Goal: Information Seeking & Learning: Learn about a topic

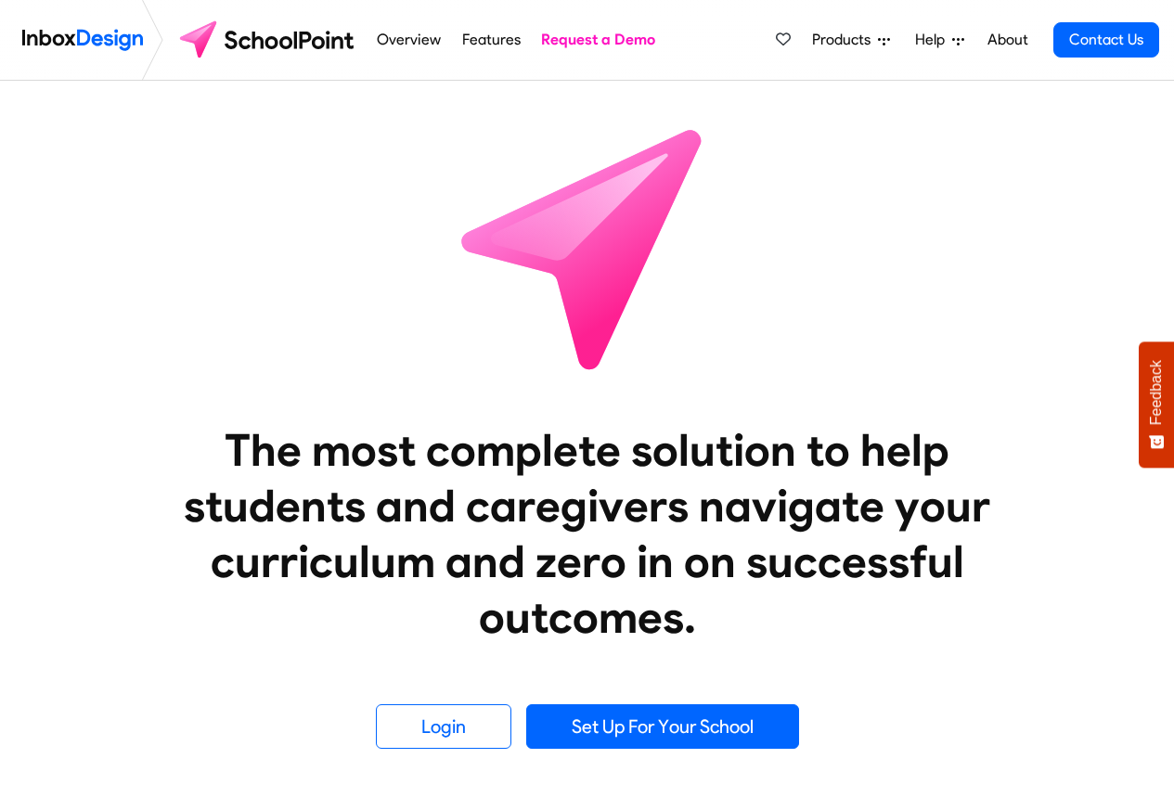
scroll to position [668, 0]
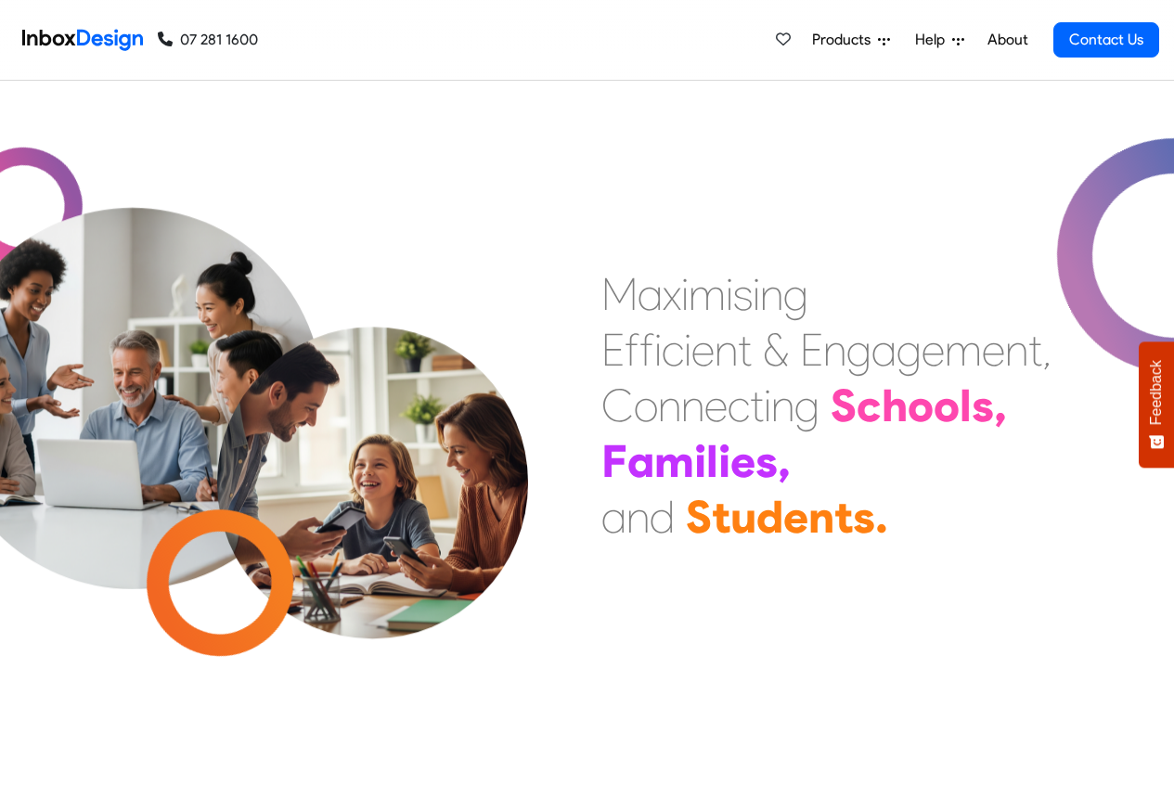
scroll to position [668, 0]
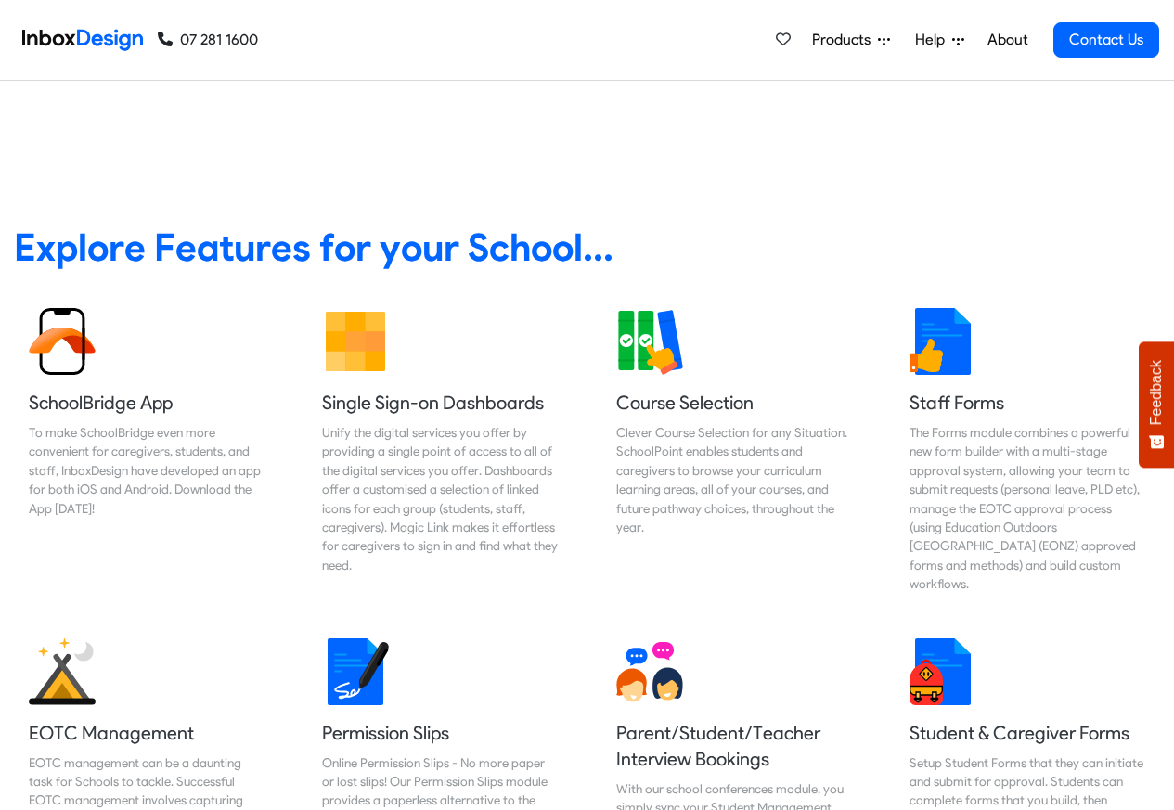
click at [872, 42] on span "Products" at bounding box center [845, 40] width 66 height 22
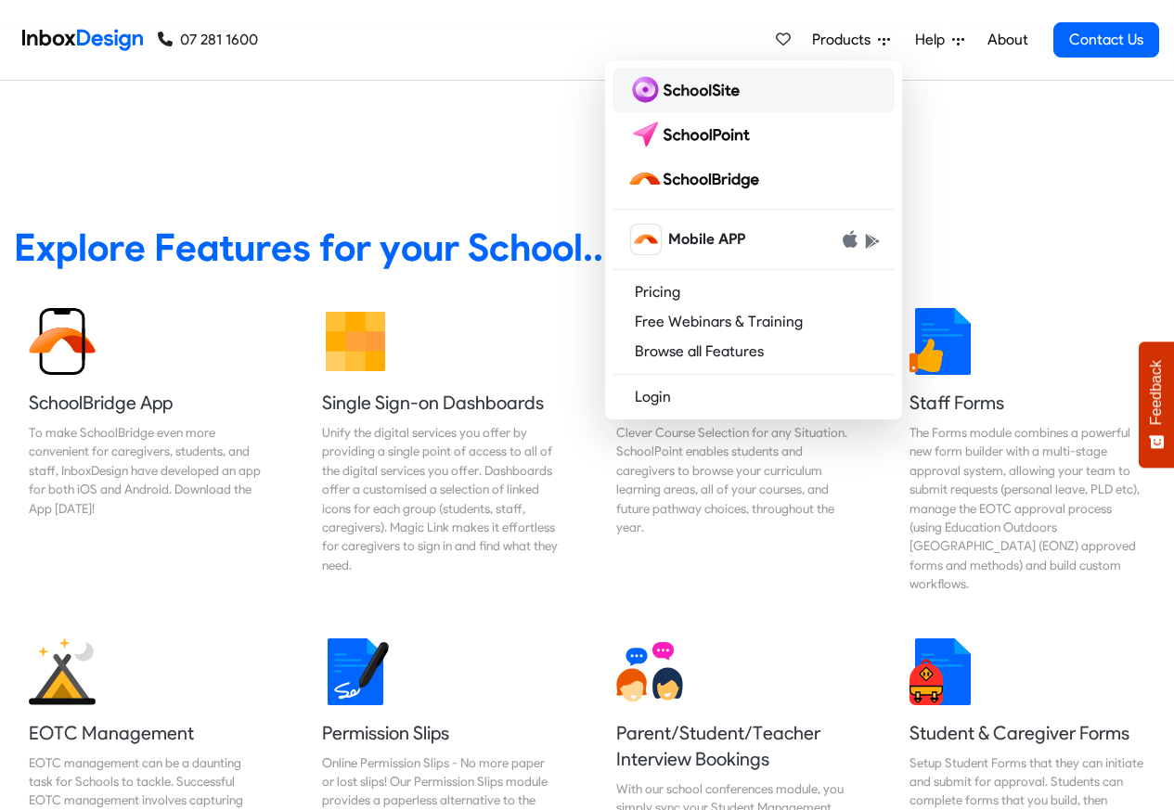
click at [703, 92] on img at bounding box center [687, 90] width 120 height 30
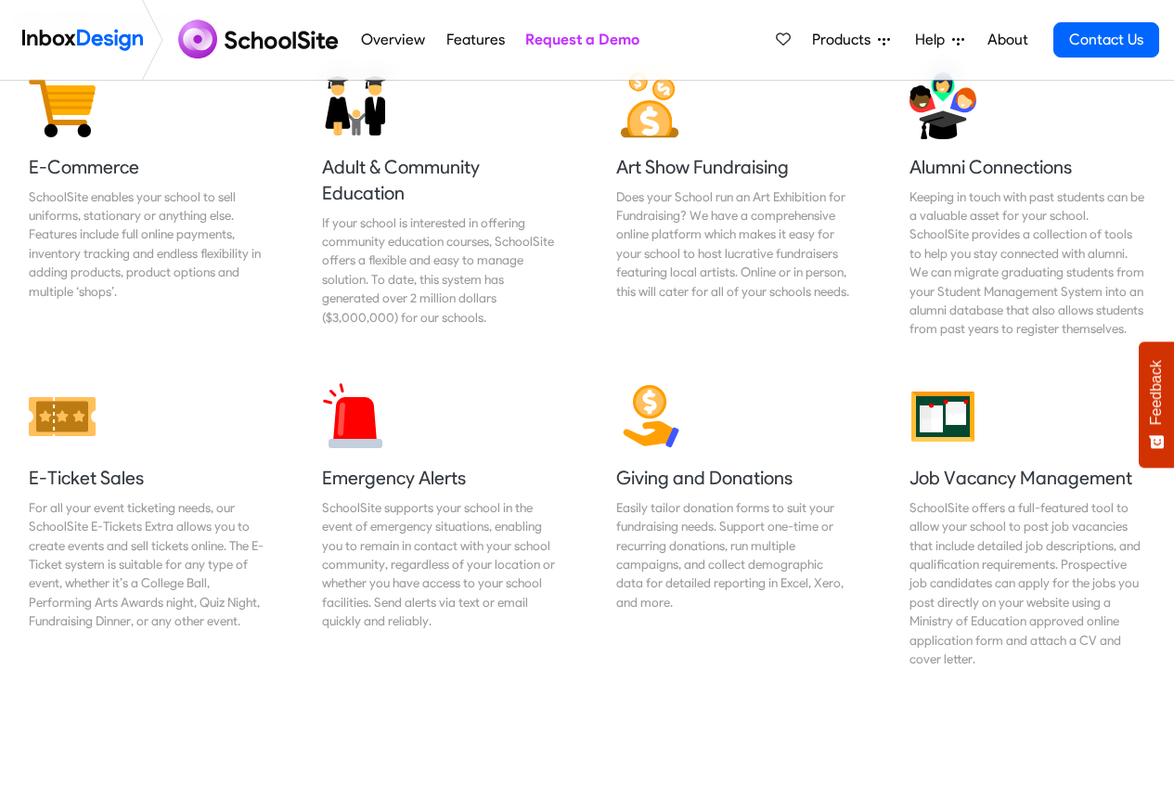
scroll to position [2672, 0]
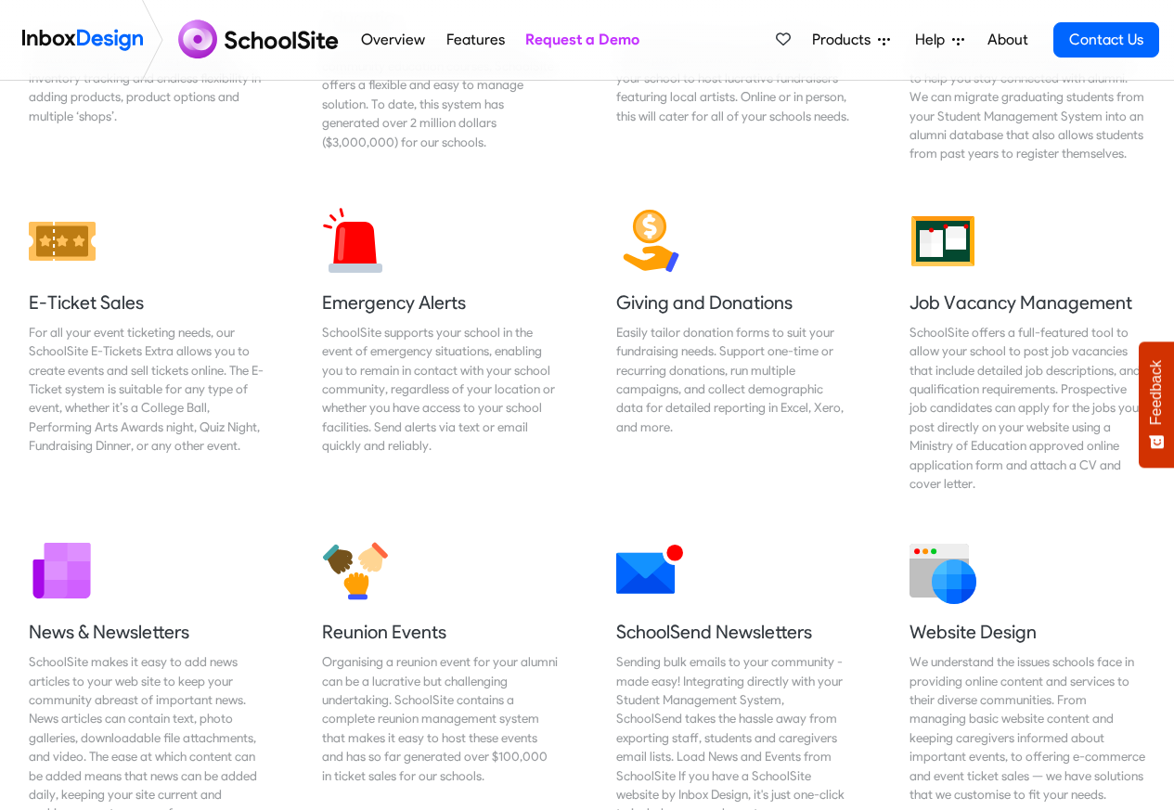
click at [824, 41] on span "Products" at bounding box center [845, 40] width 66 height 22
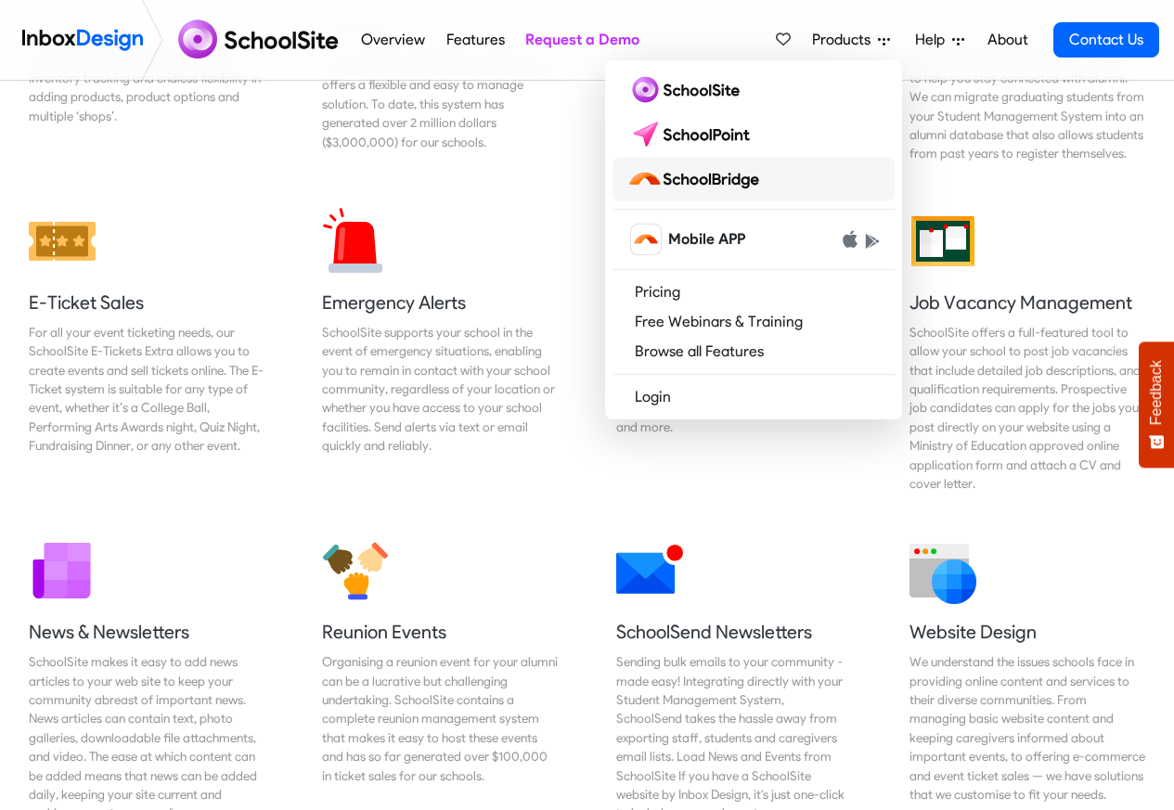
click at [713, 179] on img at bounding box center [696, 179] width 139 height 30
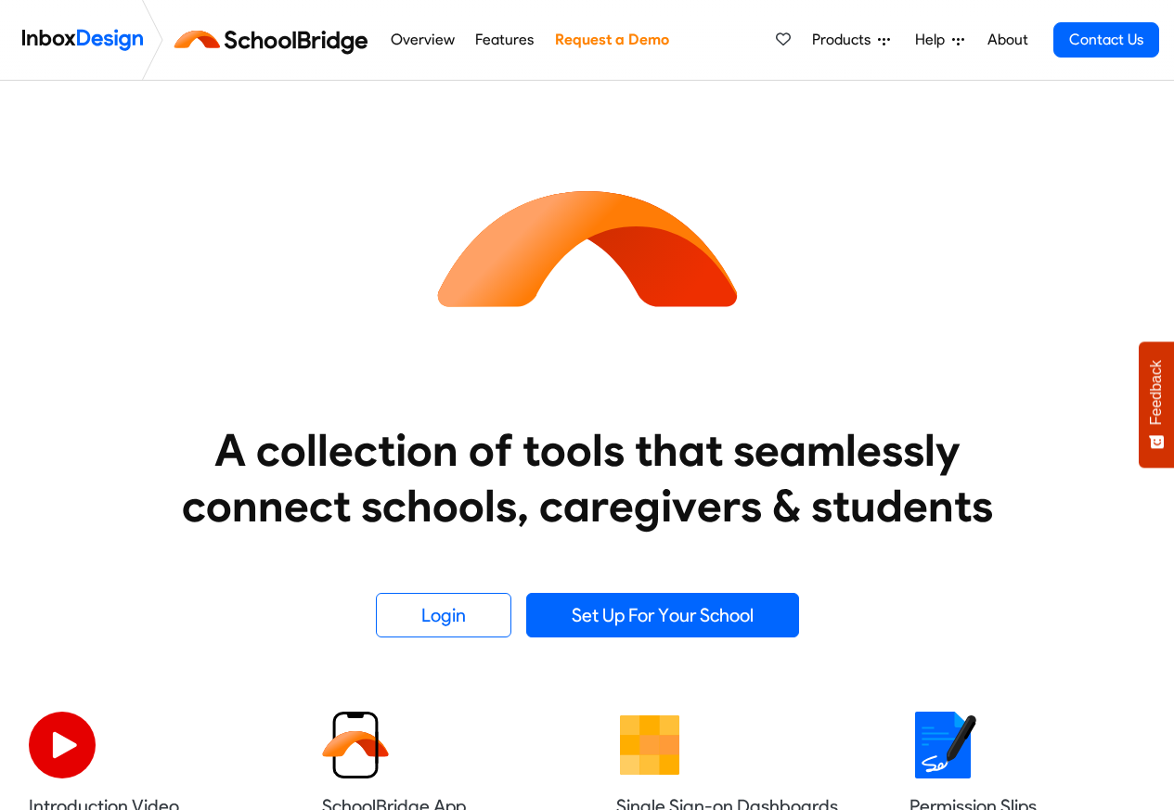
click at [823, 38] on span "Products" at bounding box center [845, 40] width 66 height 22
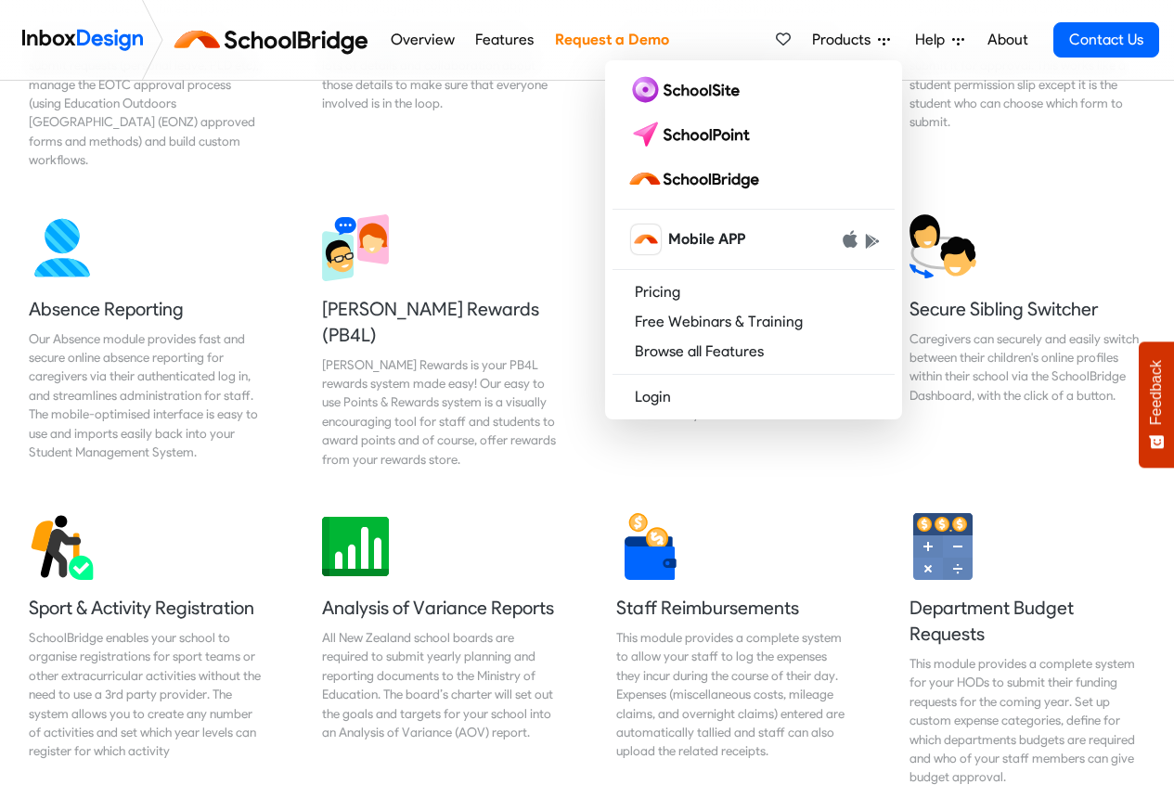
scroll to position [1336, 0]
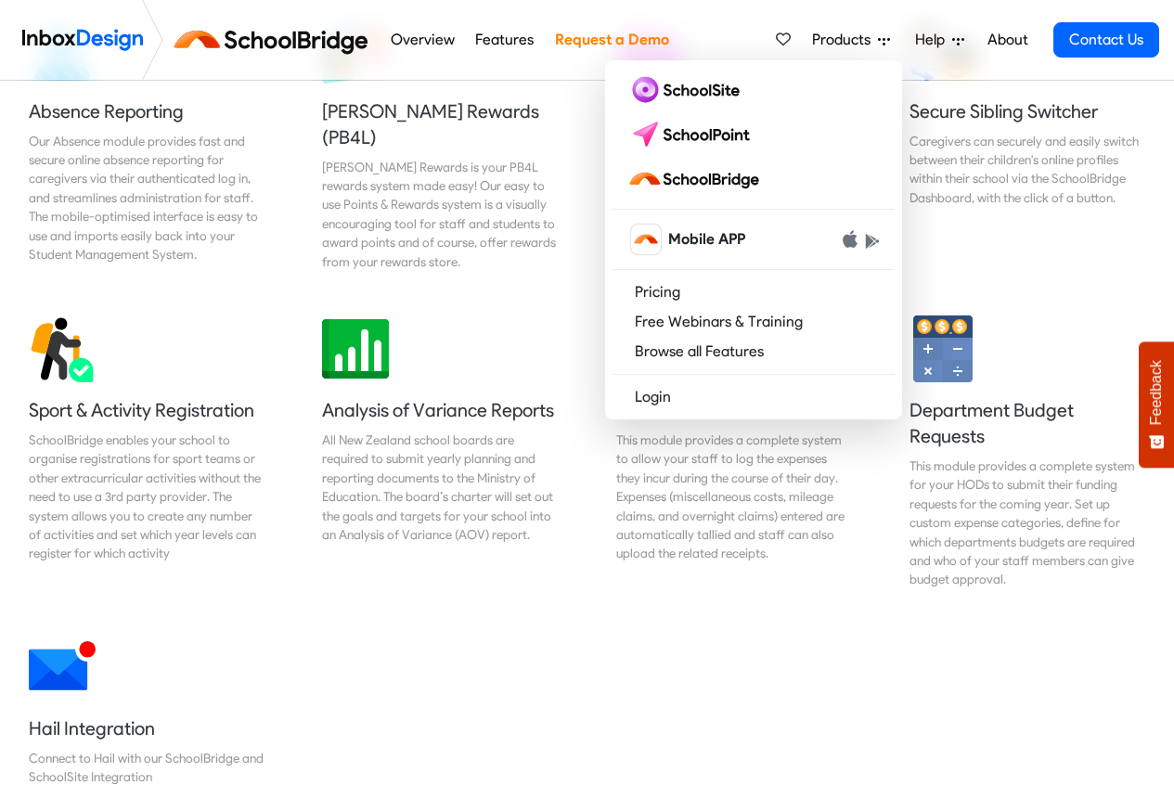
click at [821, 40] on span "Products" at bounding box center [845, 40] width 66 height 22
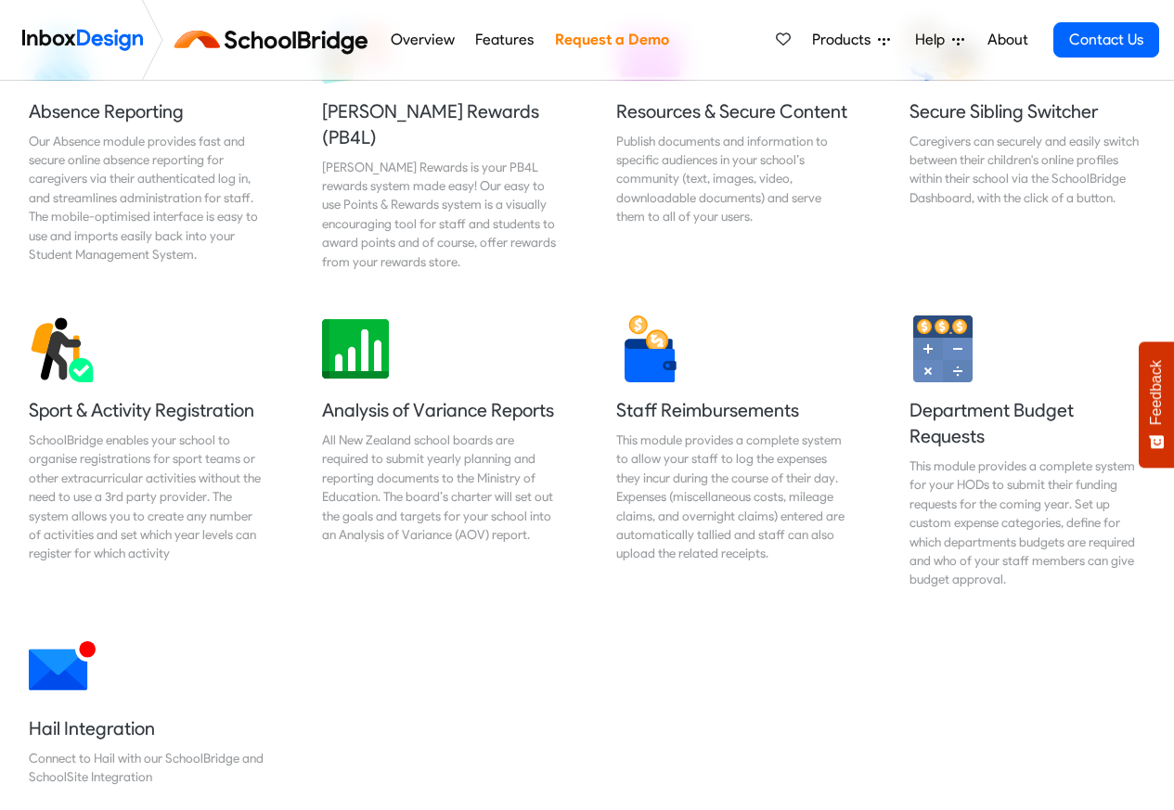
click at [830, 38] on span "Products" at bounding box center [845, 40] width 66 height 22
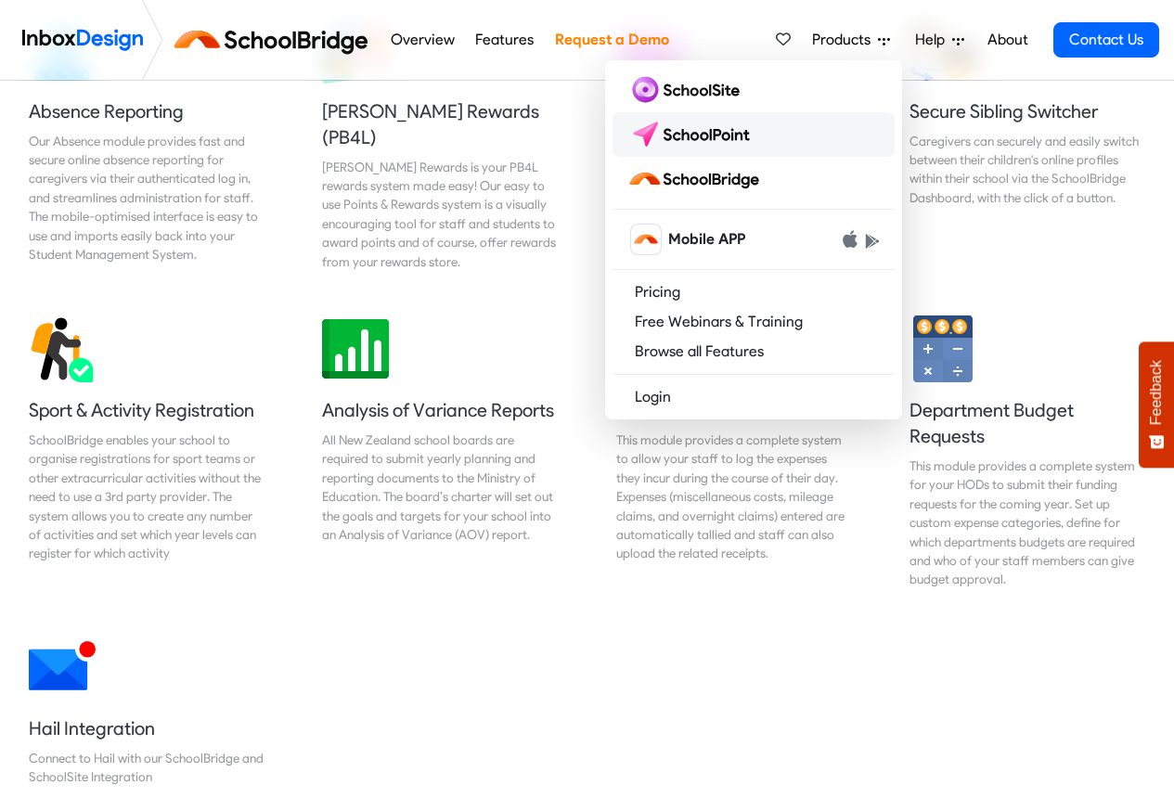
click at [701, 135] on img at bounding box center [692, 135] width 131 height 30
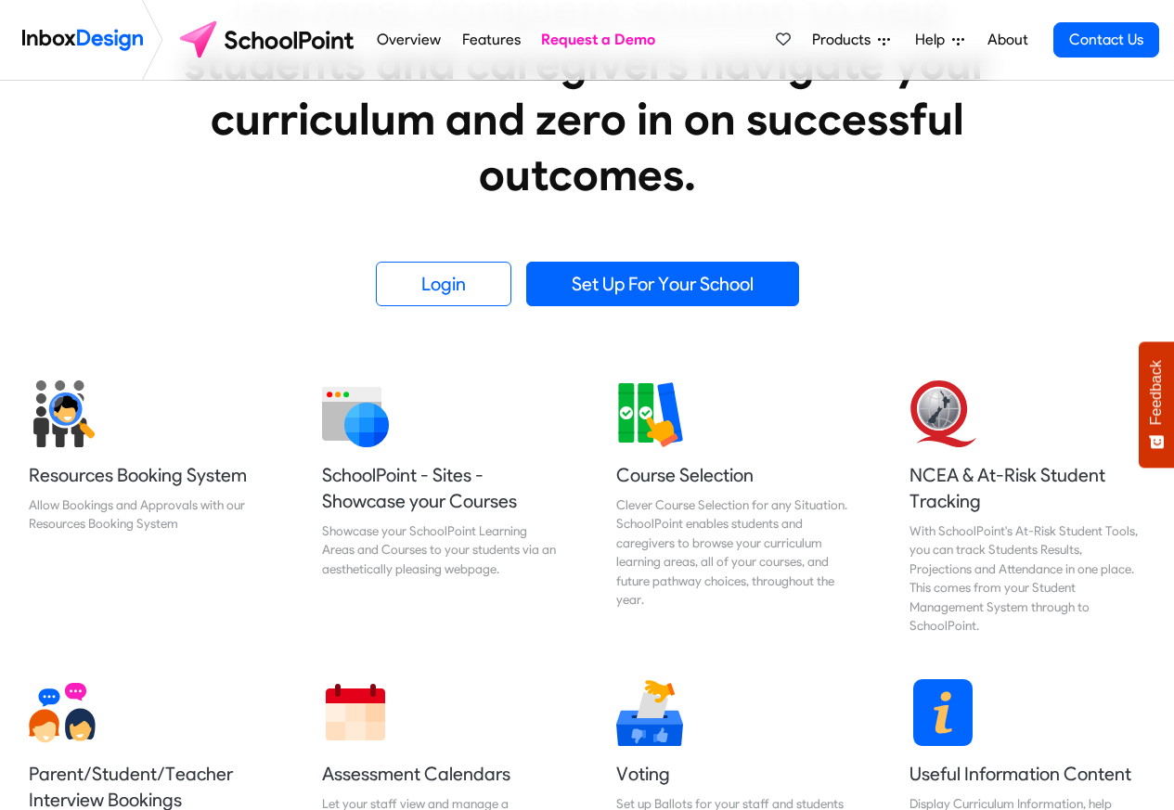
scroll to position [668, 0]
